Goal: Task Accomplishment & Management: Manage account settings

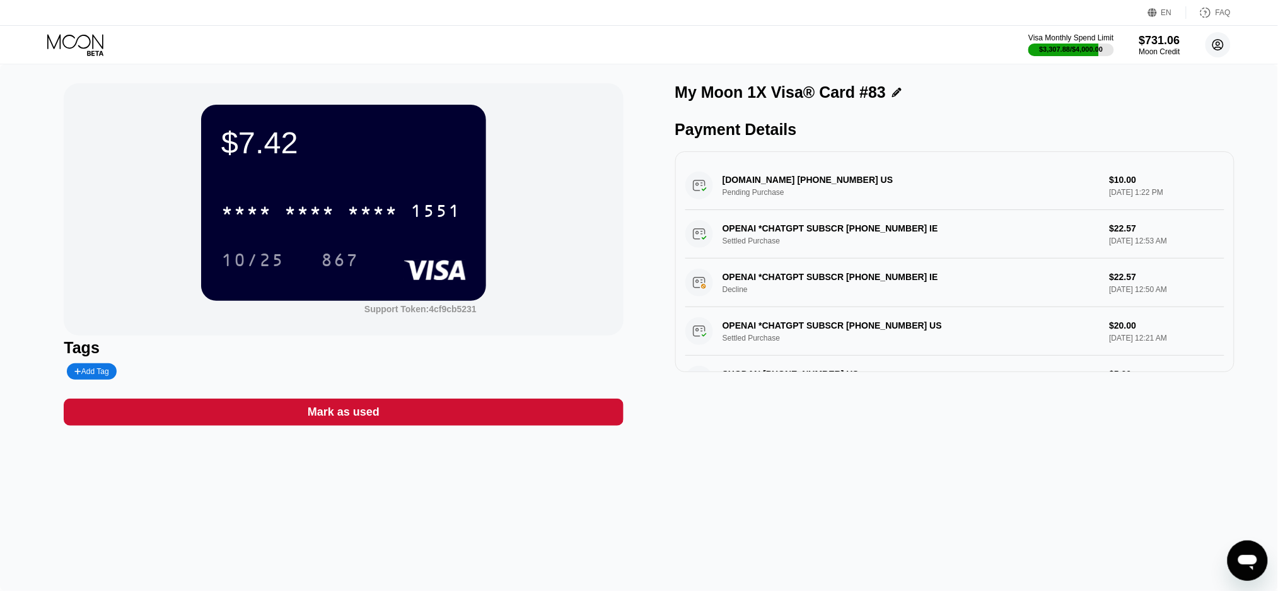
click at [1220, 43] on icon at bounding box center [1218, 45] width 7 height 7
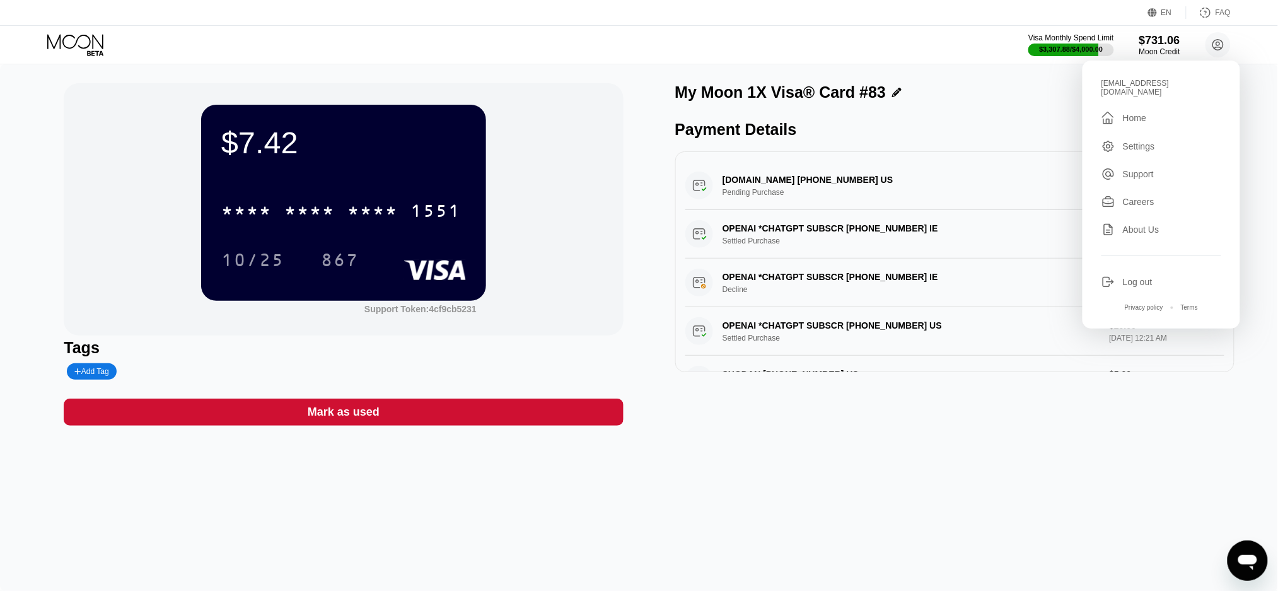
click at [1128, 113] on div "Home" at bounding box center [1134, 118] width 23 height 10
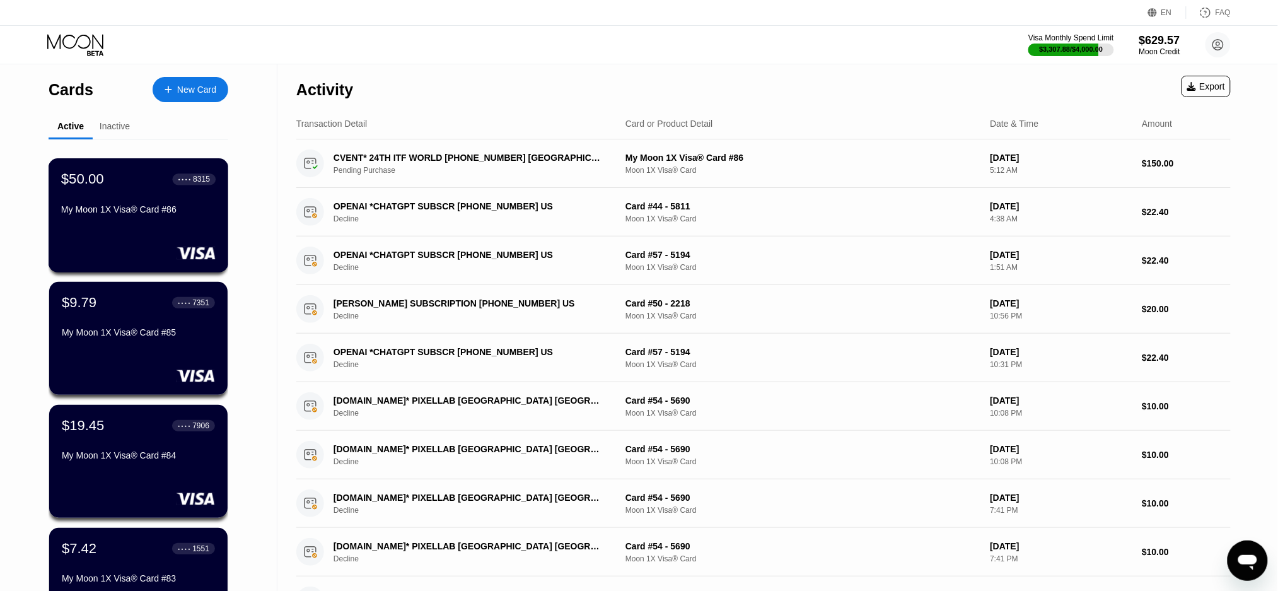
click at [149, 201] on div "$50.00 ● ● ● ● 8315 My Moon 1X Visa® Card #86" at bounding box center [138, 195] width 155 height 49
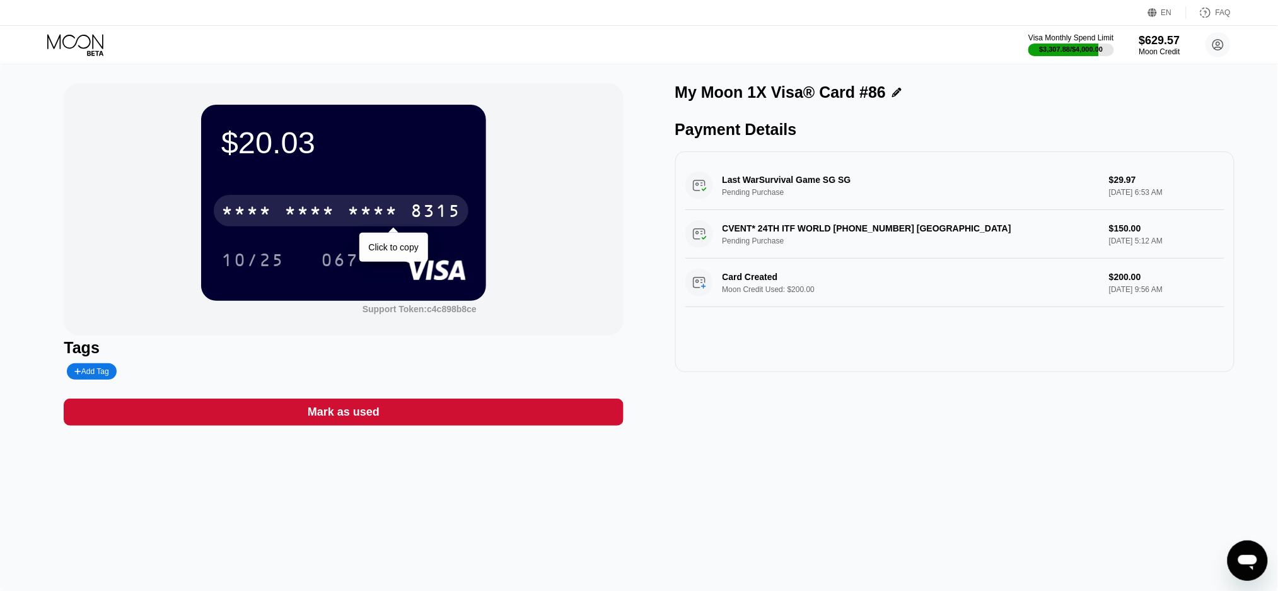
click at [324, 212] on div "* * * *" at bounding box center [309, 212] width 50 height 20
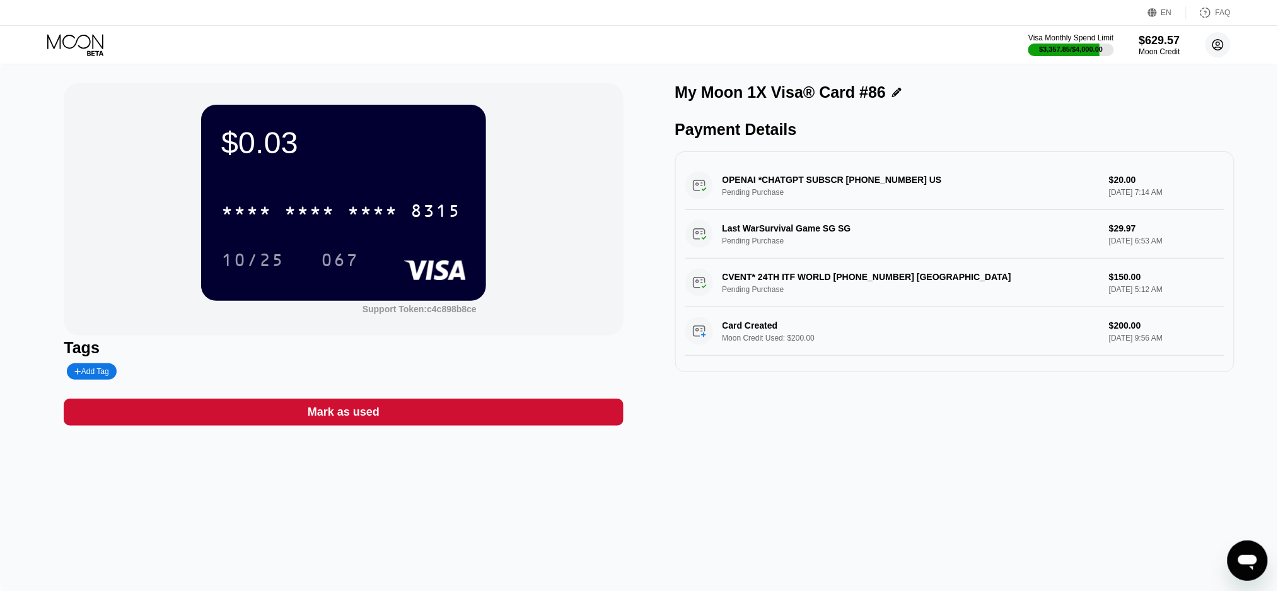
click at [1216, 38] on circle at bounding box center [1218, 44] width 25 height 25
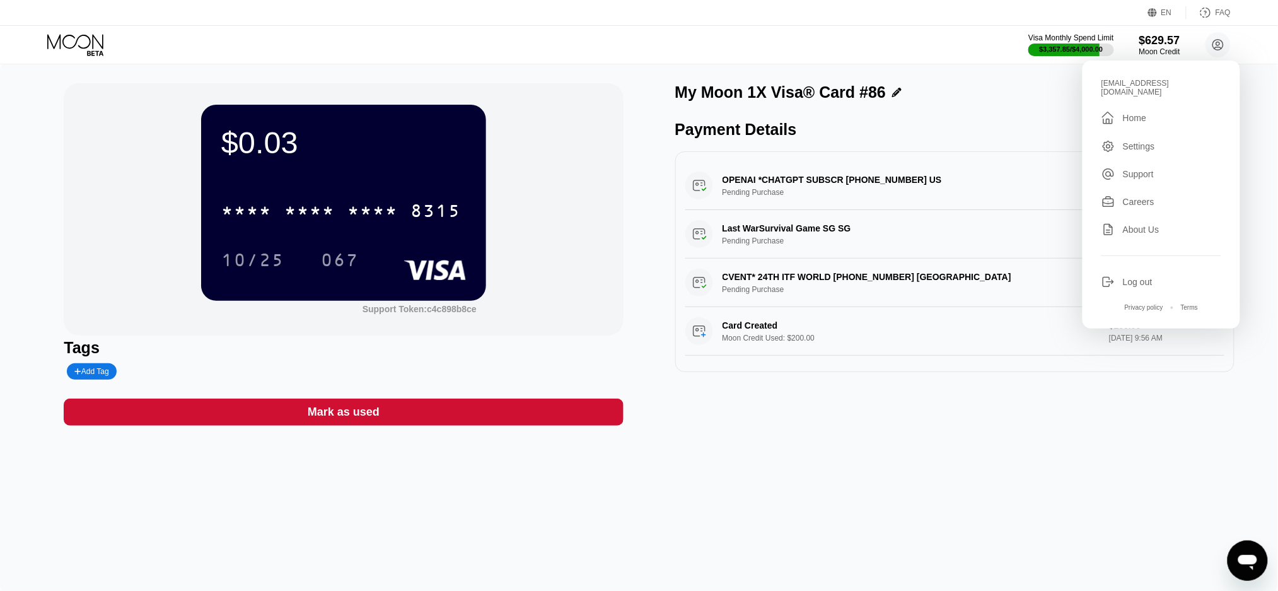
click at [1141, 113] on div "Home" at bounding box center [1134, 118] width 23 height 10
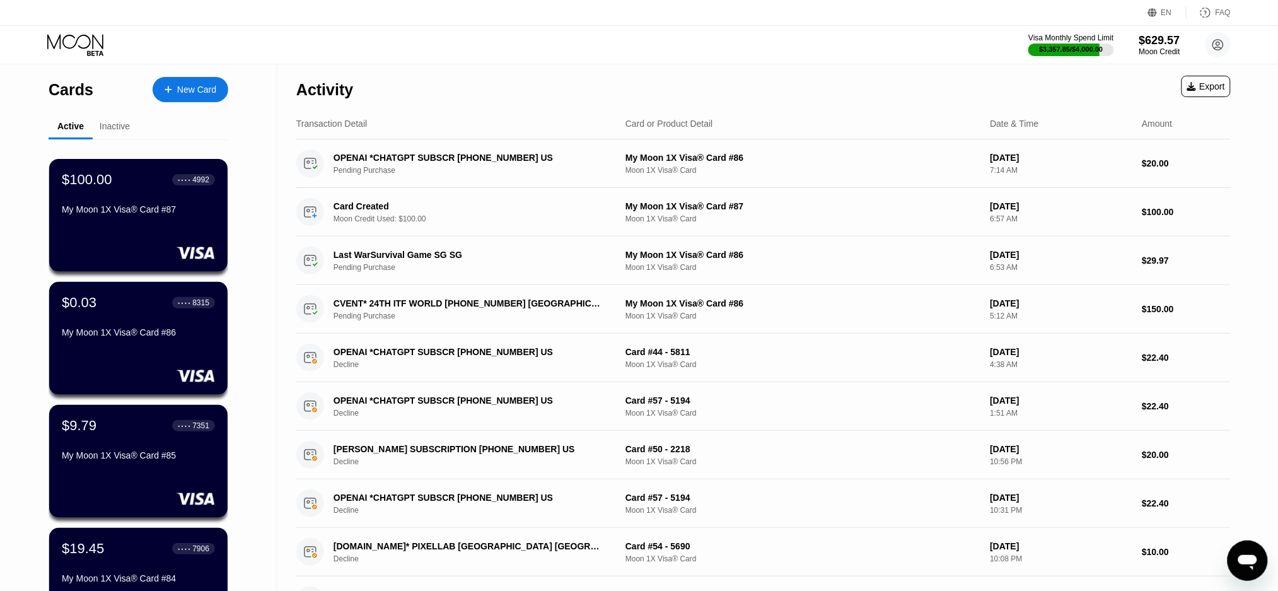
click at [149, 187] on div "$100.00 ● ● ● ● 4992" at bounding box center [138, 180] width 153 height 16
